Goal: Check status: Check status

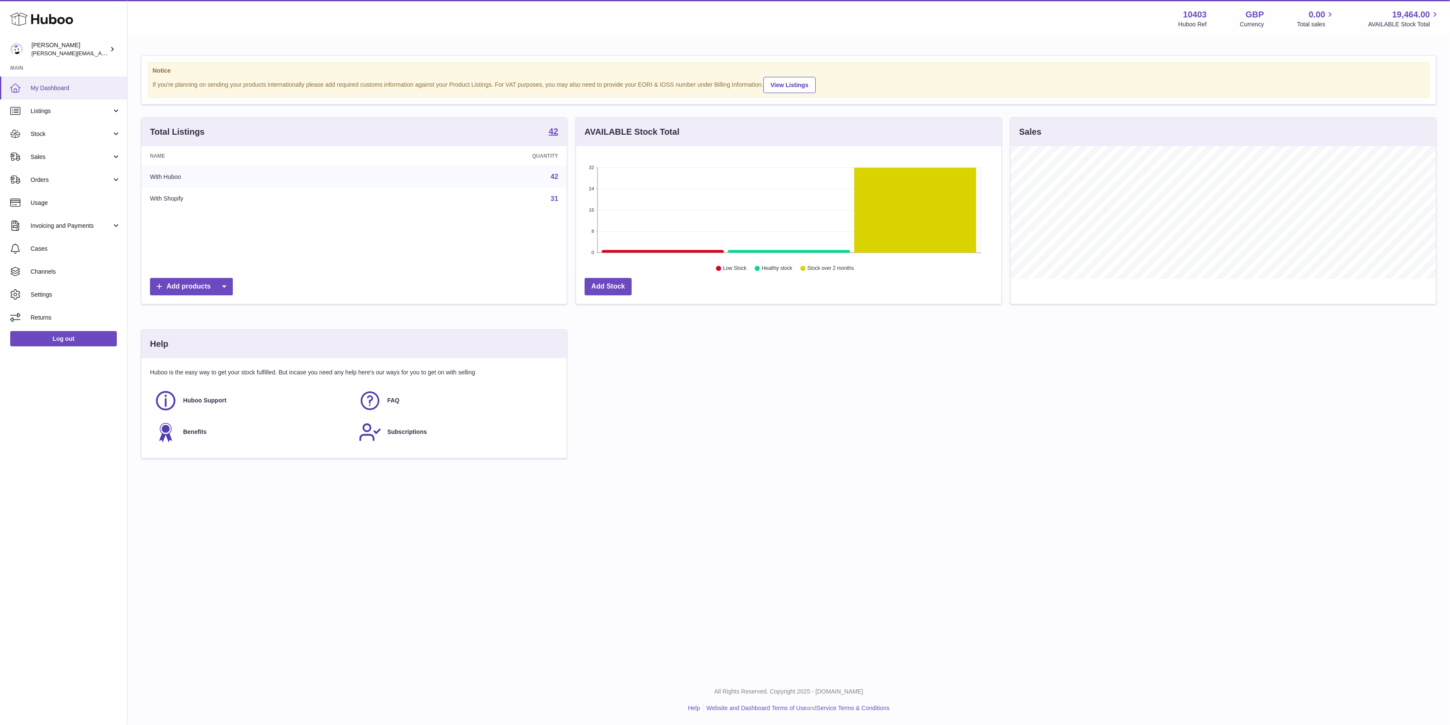
click at [34, 91] on span "My Dashboard" at bounding box center [76, 88] width 90 height 8
click at [56, 152] on link "Sales" at bounding box center [63, 156] width 127 height 23
click at [69, 177] on span "Sales" at bounding box center [76, 179] width 90 height 8
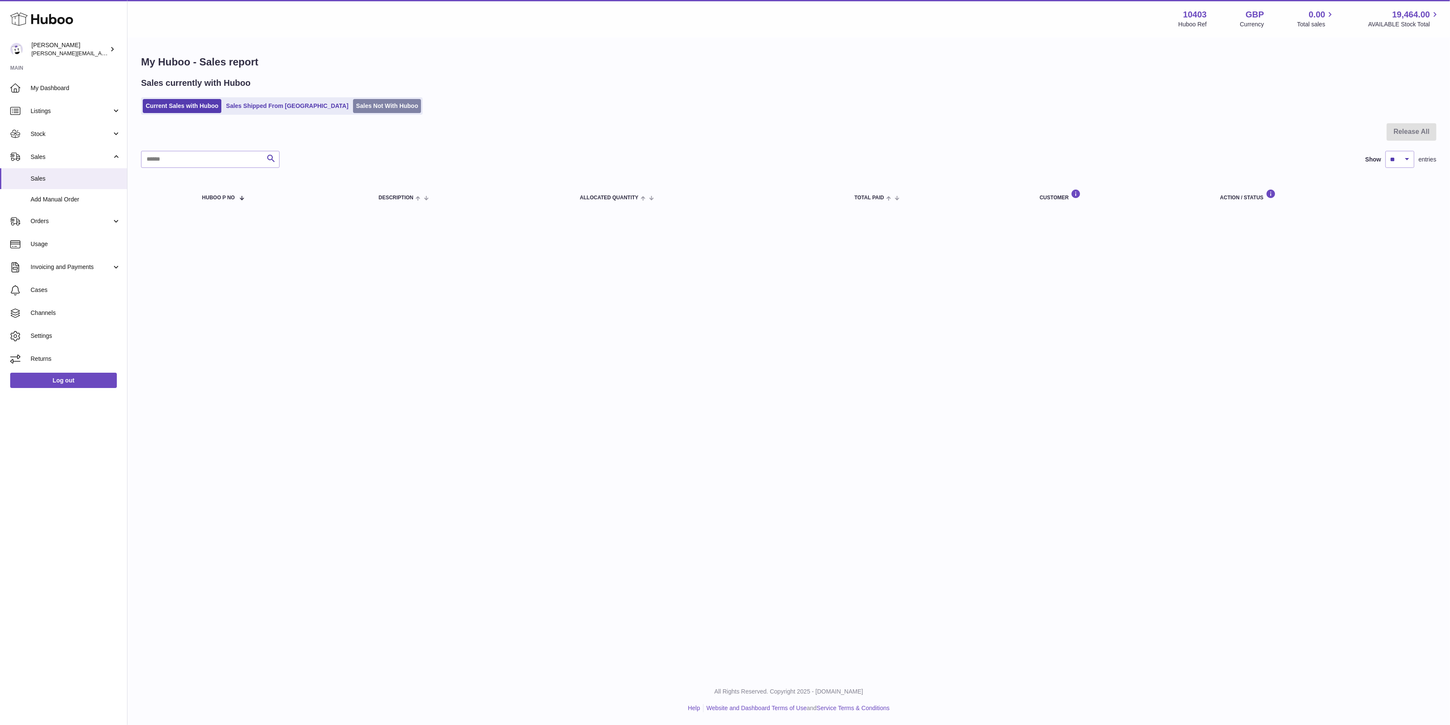
click at [353, 111] on link "Sales Not With Huboo" at bounding box center [387, 106] width 68 height 14
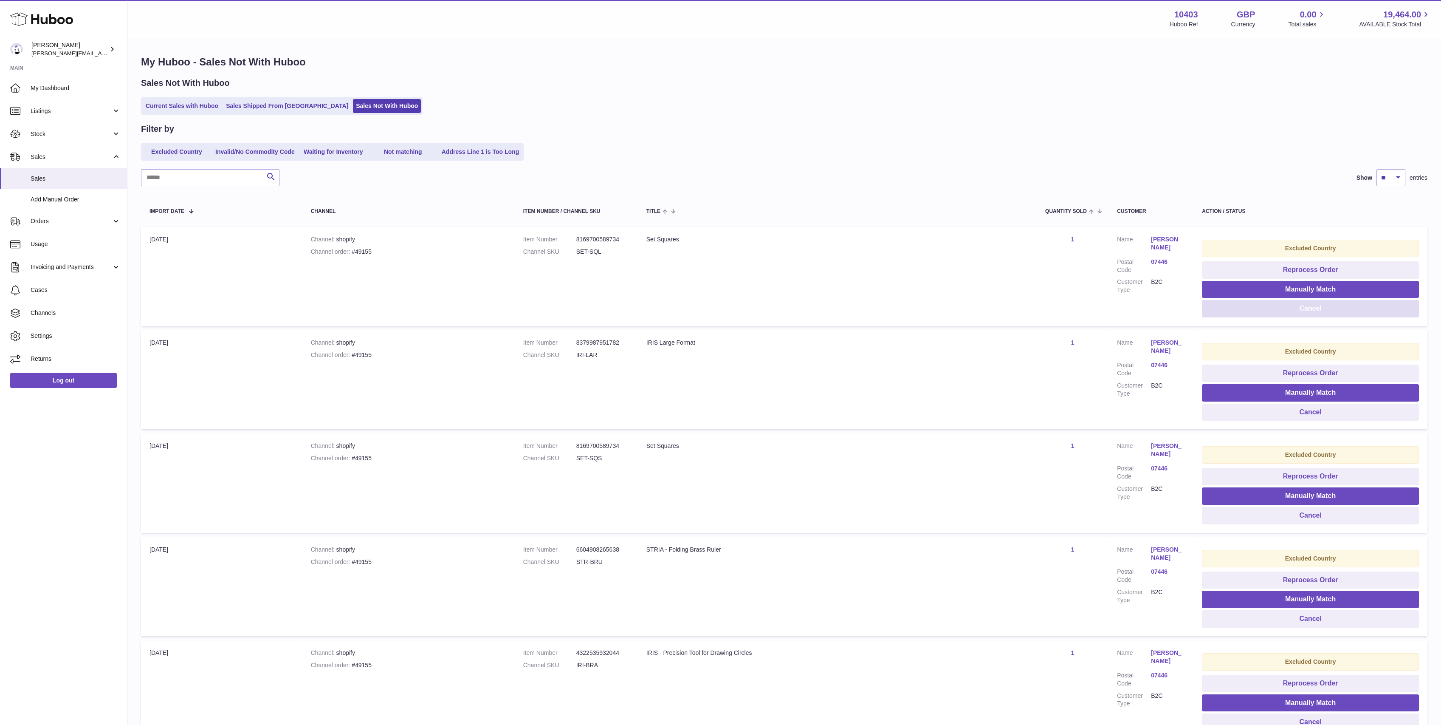
click at [1336, 302] on button "Cancel" at bounding box center [1310, 308] width 217 height 17
click at [1335, 302] on button "Cancel" at bounding box center [1310, 308] width 217 height 17
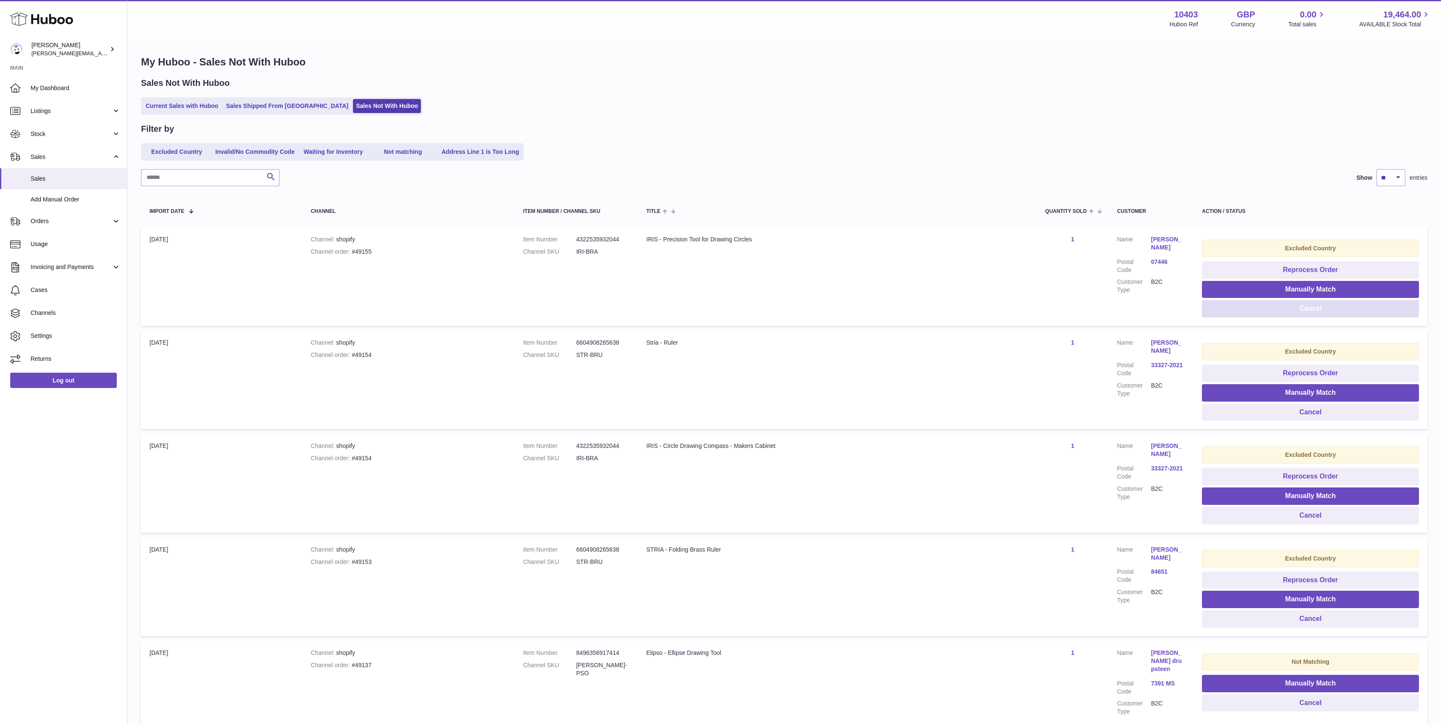
click at [1335, 302] on button "Cancel" at bounding box center [1310, 308] width 217 height 17
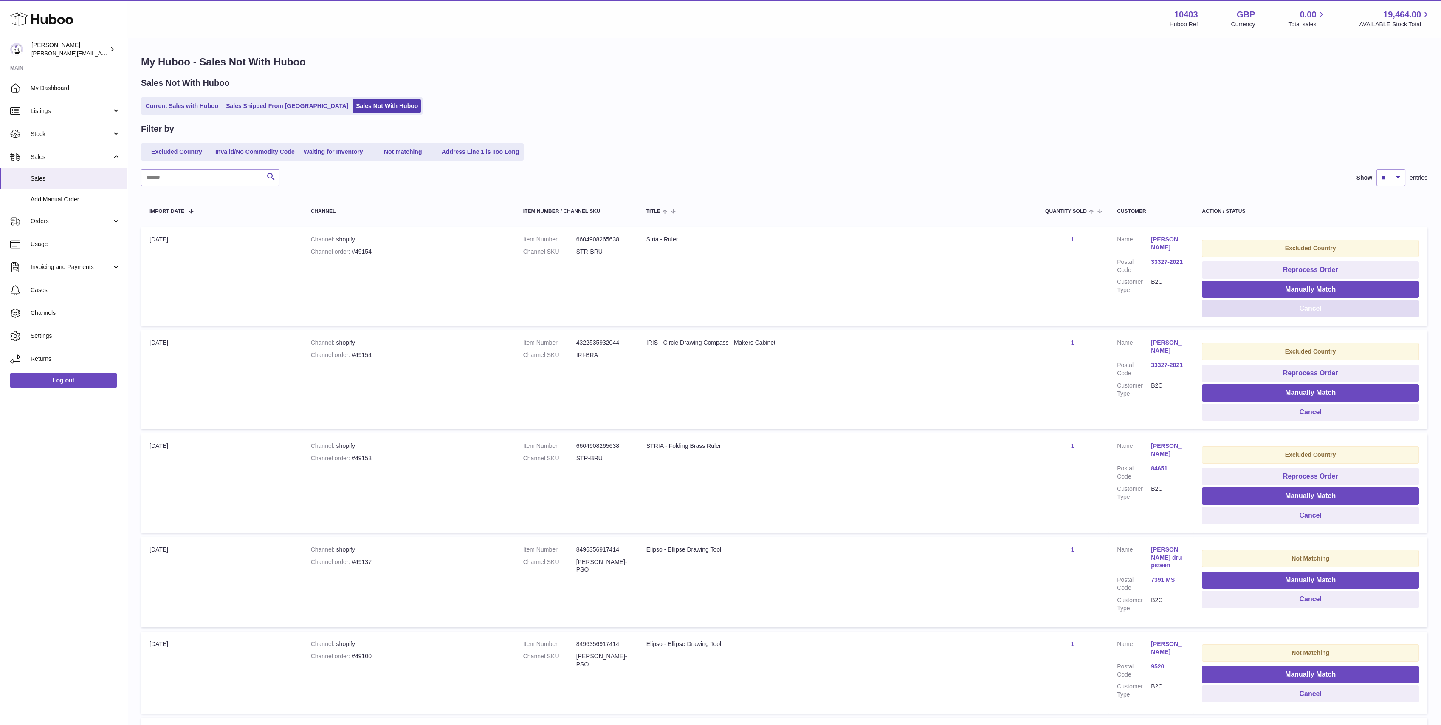
click at [1335, 302] on button "Cancel" at bounding box center [1310, 308] width 217 height 17
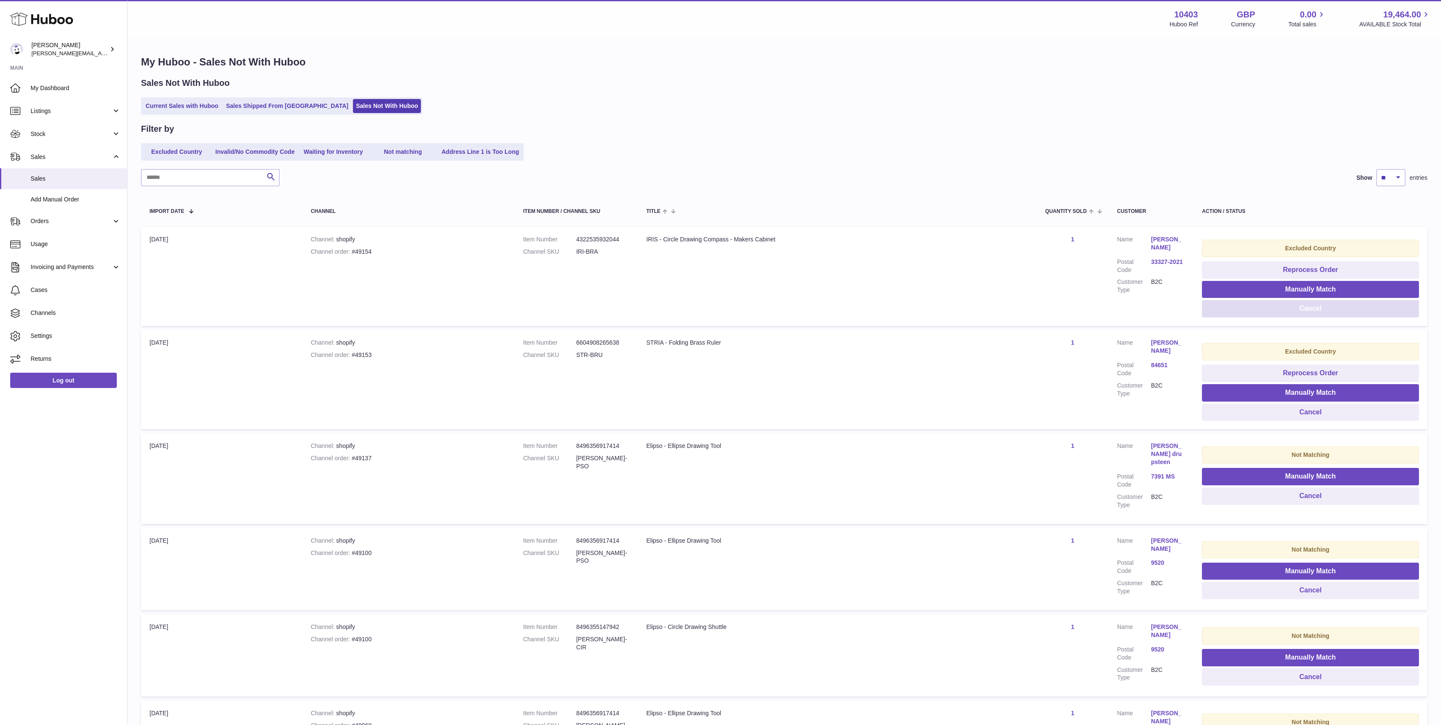
click at [1335, 302] on button "Cancel" at bounding box center [1310, 308] width 217 height 17
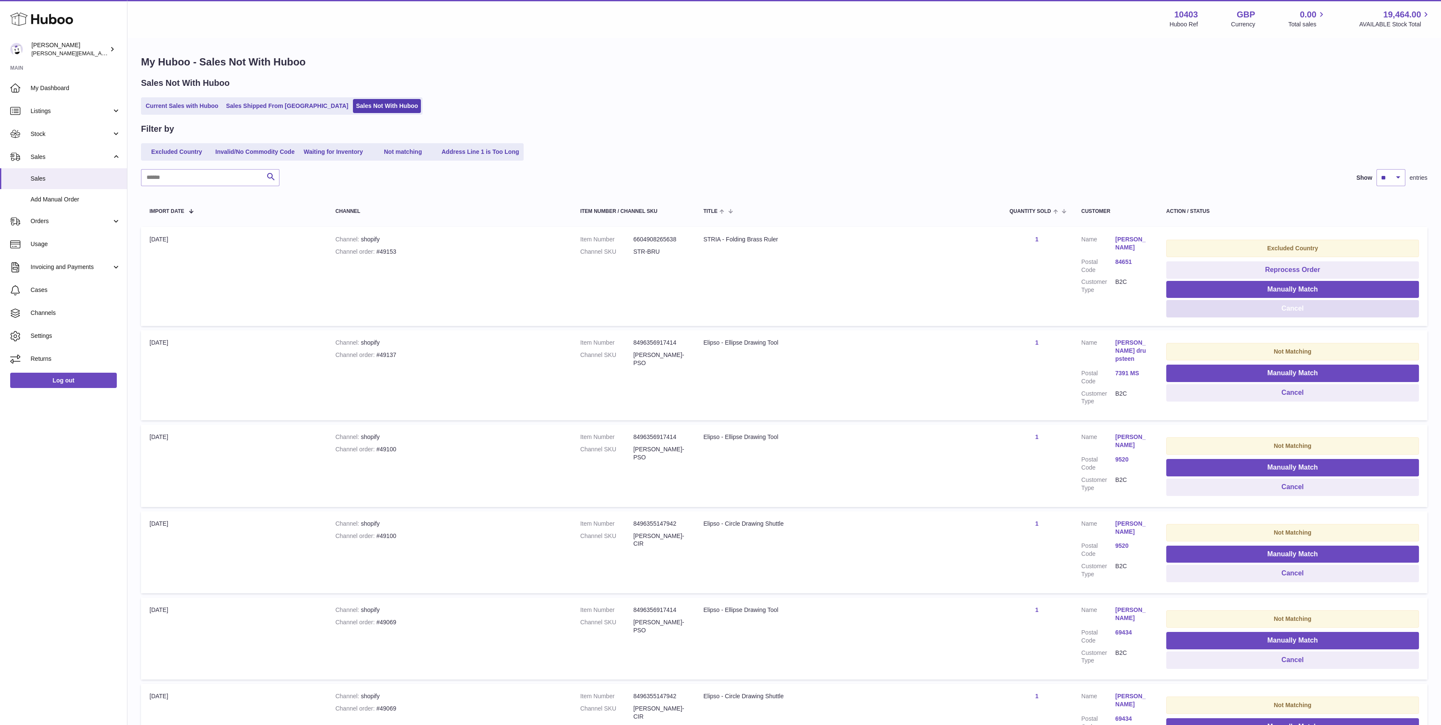
click at [1335, 302] on button "Cancel" at bounding box center [1293, 308] width 253 height 17
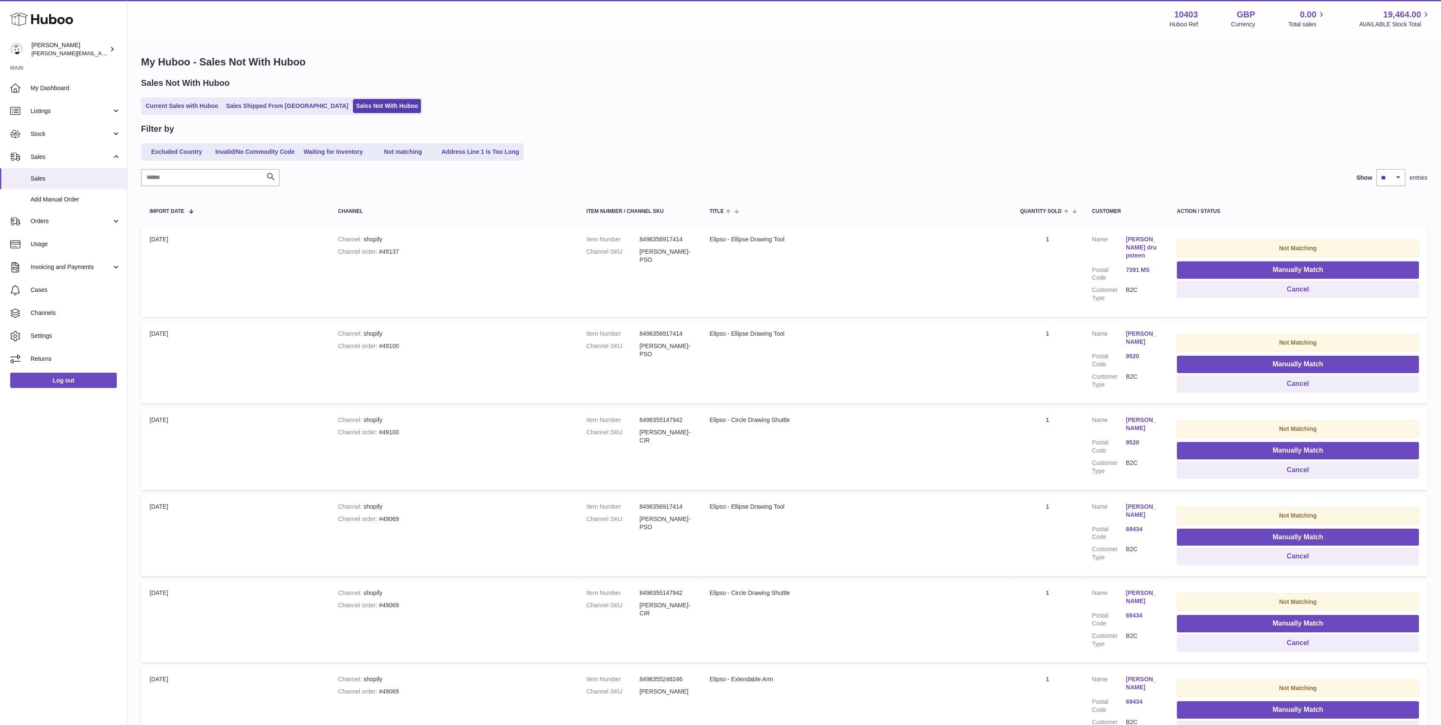
drag, startPoint x: 172, startPoint y: 124, endPoint x: 175, endPoint y: 120, distance: 5.1
click at [173, 122] on div "My Huboo - Sales Not With Huboo Sales Not With Huboo Current Sales with Huboo S…" at bounding box center [784, 404] width 1314 height 732
click at [178, 117] on div "My Huboo - Sales Not With Huboo Sales Not With Huboo Current Sales with Huboo S…" at bounding box center [784, 404] width 1314 height 732
click at [201, 104] on link "Current Sales with Huboo" at bounding box center [182, 106] width 79 height 14
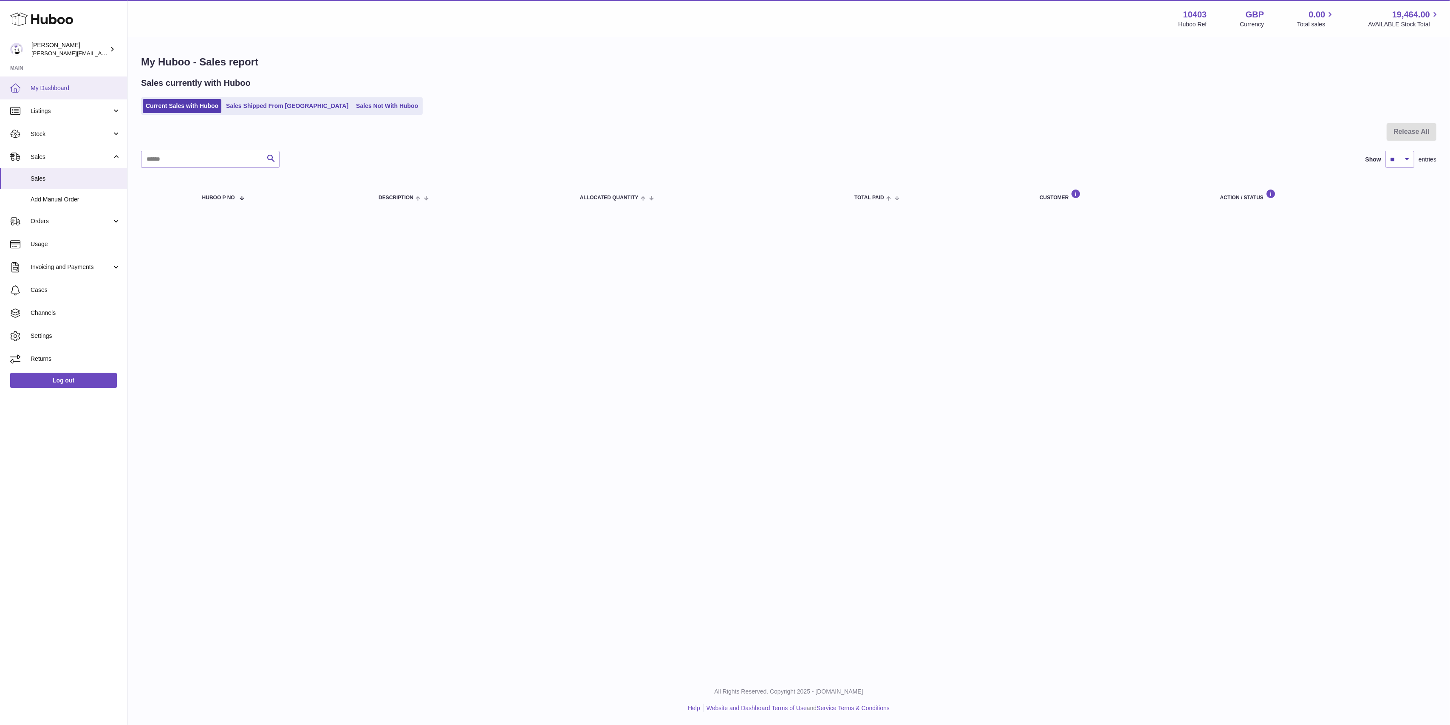
click at [62, 93] on link "My Dashboard" at bounding box center [63, 87] width 127 height 23
